Goal: Information Seeking & Learning: Understand process/instructions

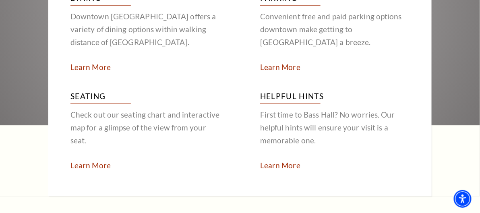
scroll to position [1510, 0]
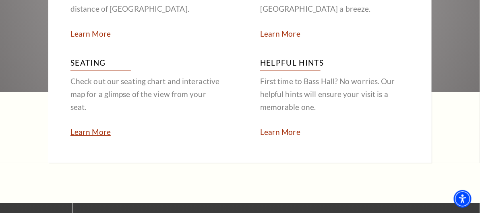
click at [91, 127] on link "Learn More" at bounding box center [90, 131] width 40 height 9
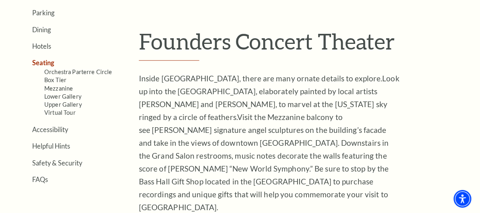
scroll to position [201, 0]
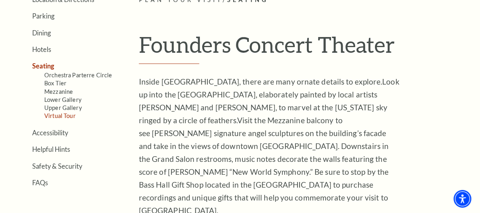
click at [65, 116] on link "Virtual Tour" at bounding box center [59, 115] width 31 height 7
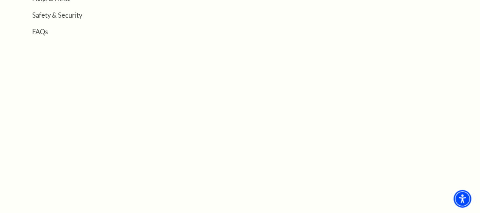
scroll to position [302, 0]
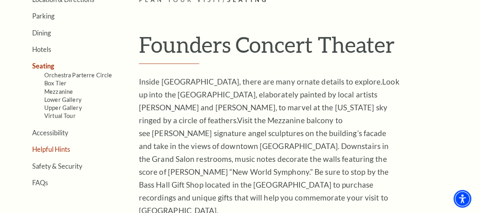
click at [50, 149] on link "Helpful Hints" at bounding box center [51, 149] width 38 height 8
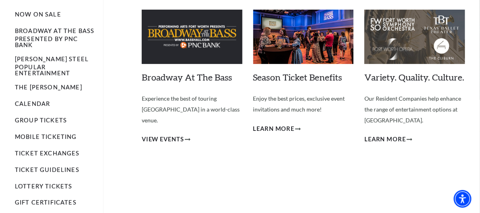
scroll to position [50, 0]
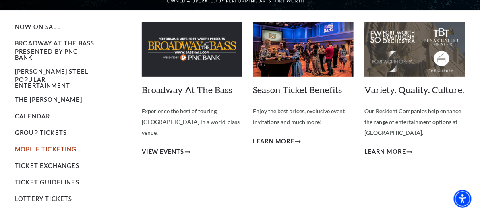
click at [46, 146] on link "Mobile Ticketing" at bounding box center [46, 149] width 62 height 7
